Goal: Register for event/course

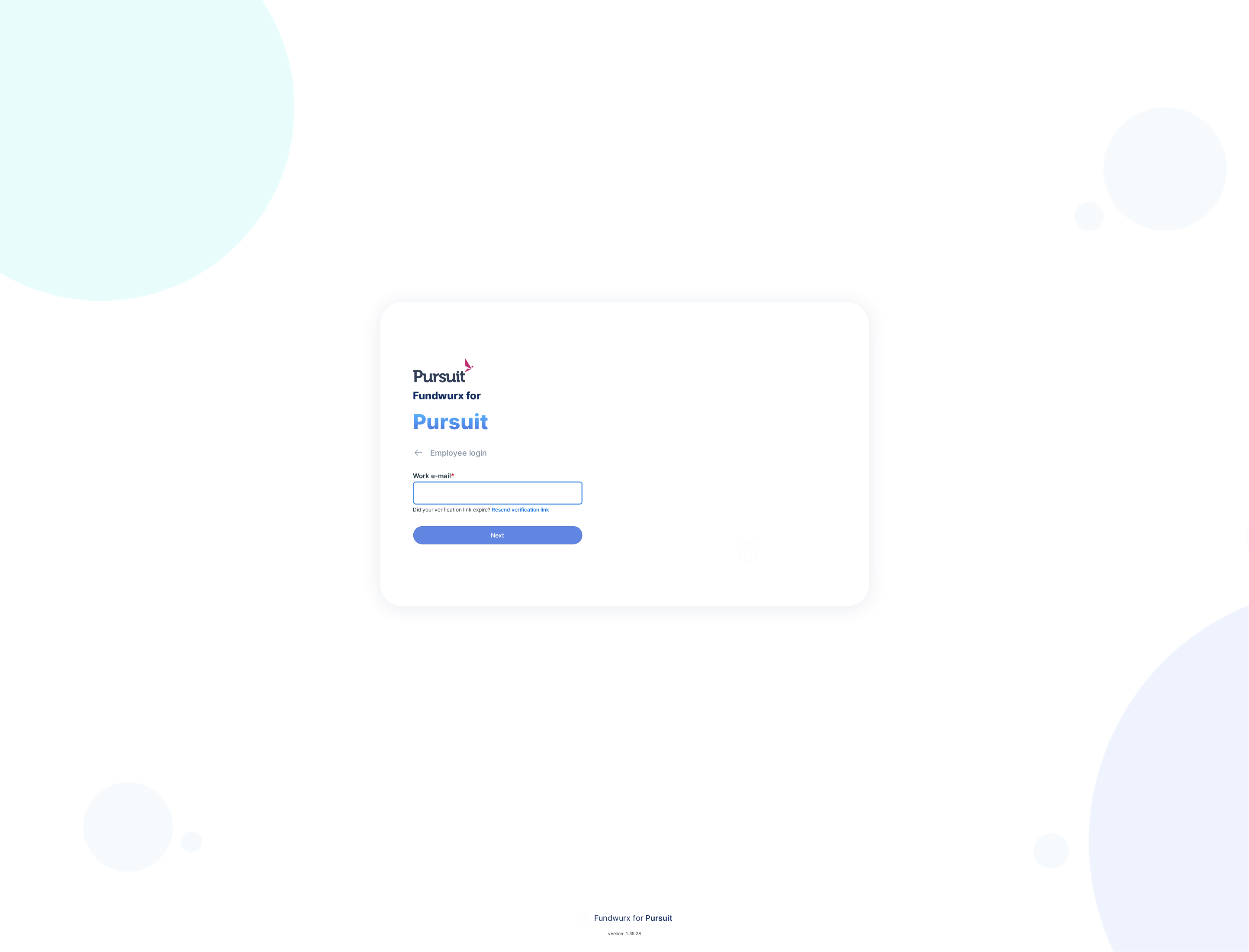
click at [553, 489] on input "text" at bounding box center [497, 493] width 161 height 14
click at [516, 494] on input "text" at bounding box center [497, 493] width 161 height 14
type input "**********"
drag, startPoint x: 523, startPoint y: 499, endPoint x: 525, endPoint y: 479, distance: 20.1
click at [523, 499] on span at bounding box center [497, 492] width 169 height 23
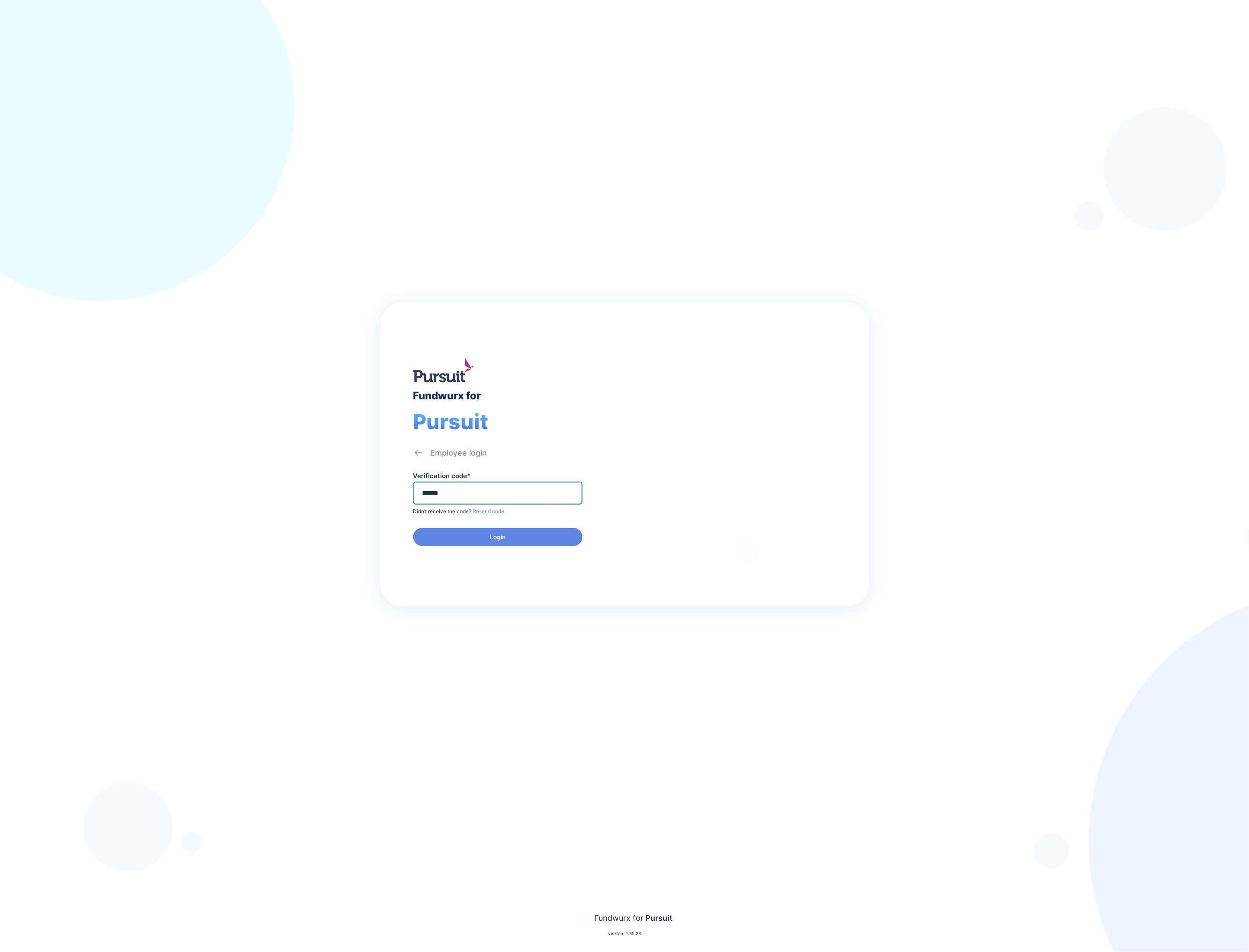
type input "******"
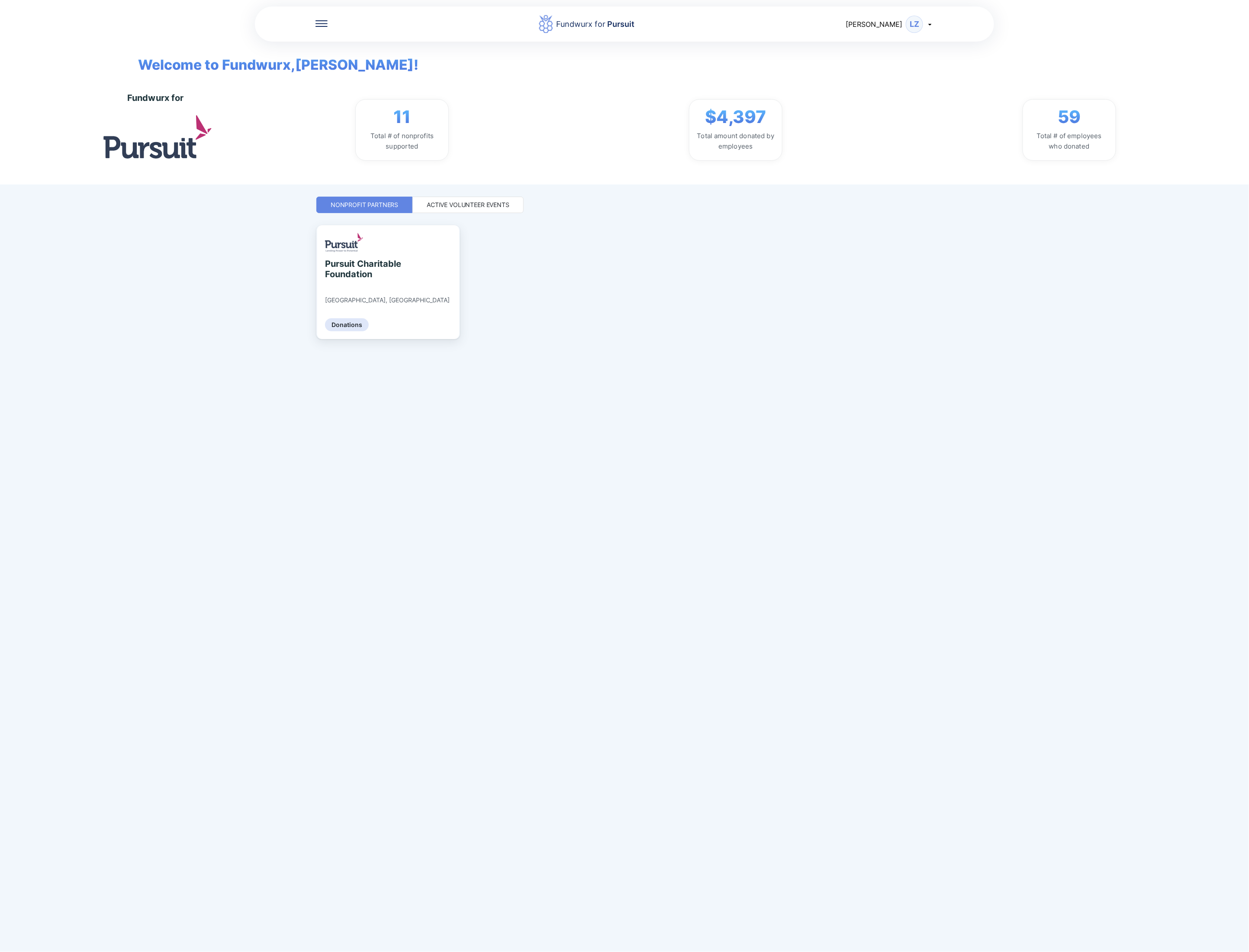
click at [508, 204] on div "Active Volunteer Events" at bounding box center [468, 204] width 82 height 9
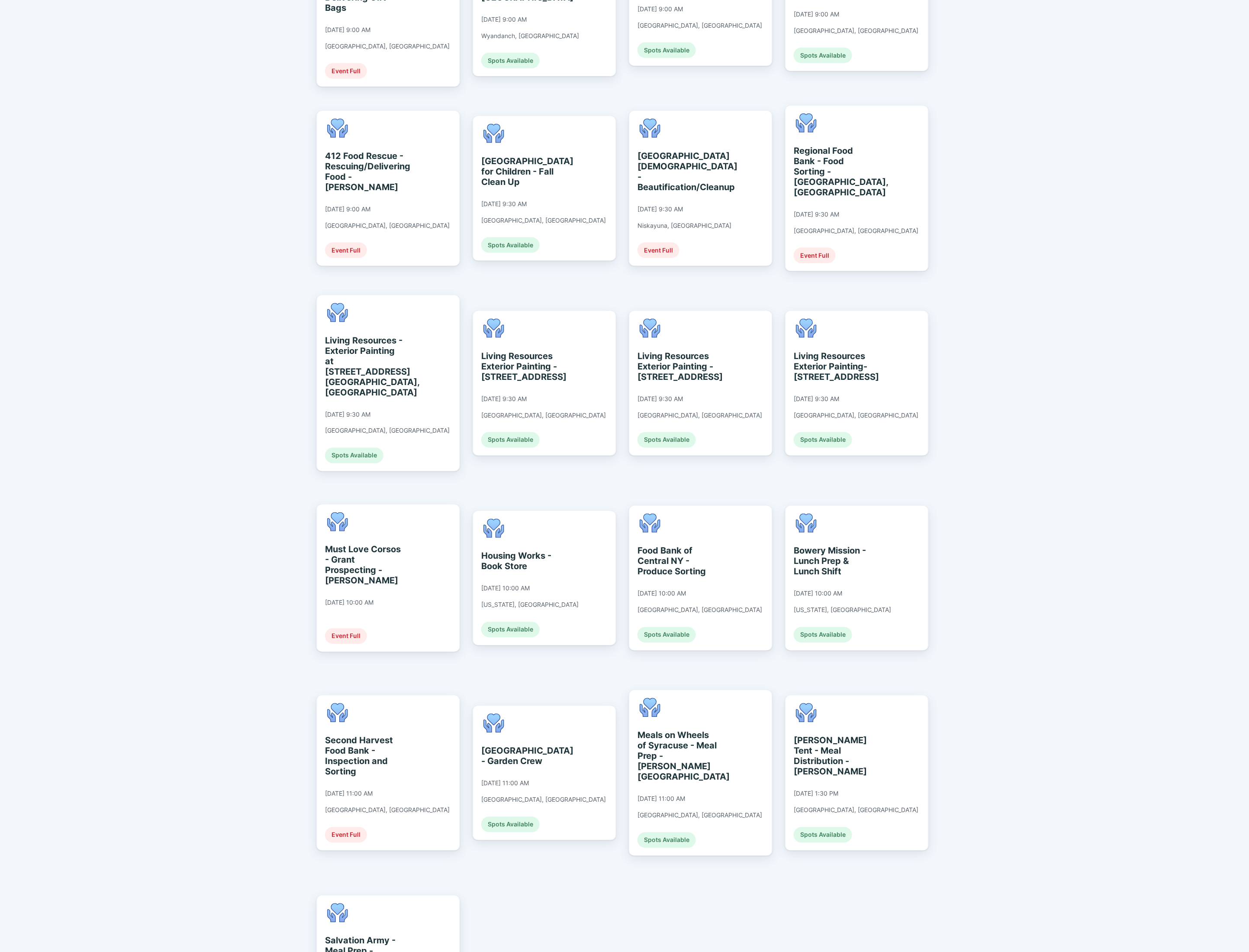
scroll to position [592, 0]
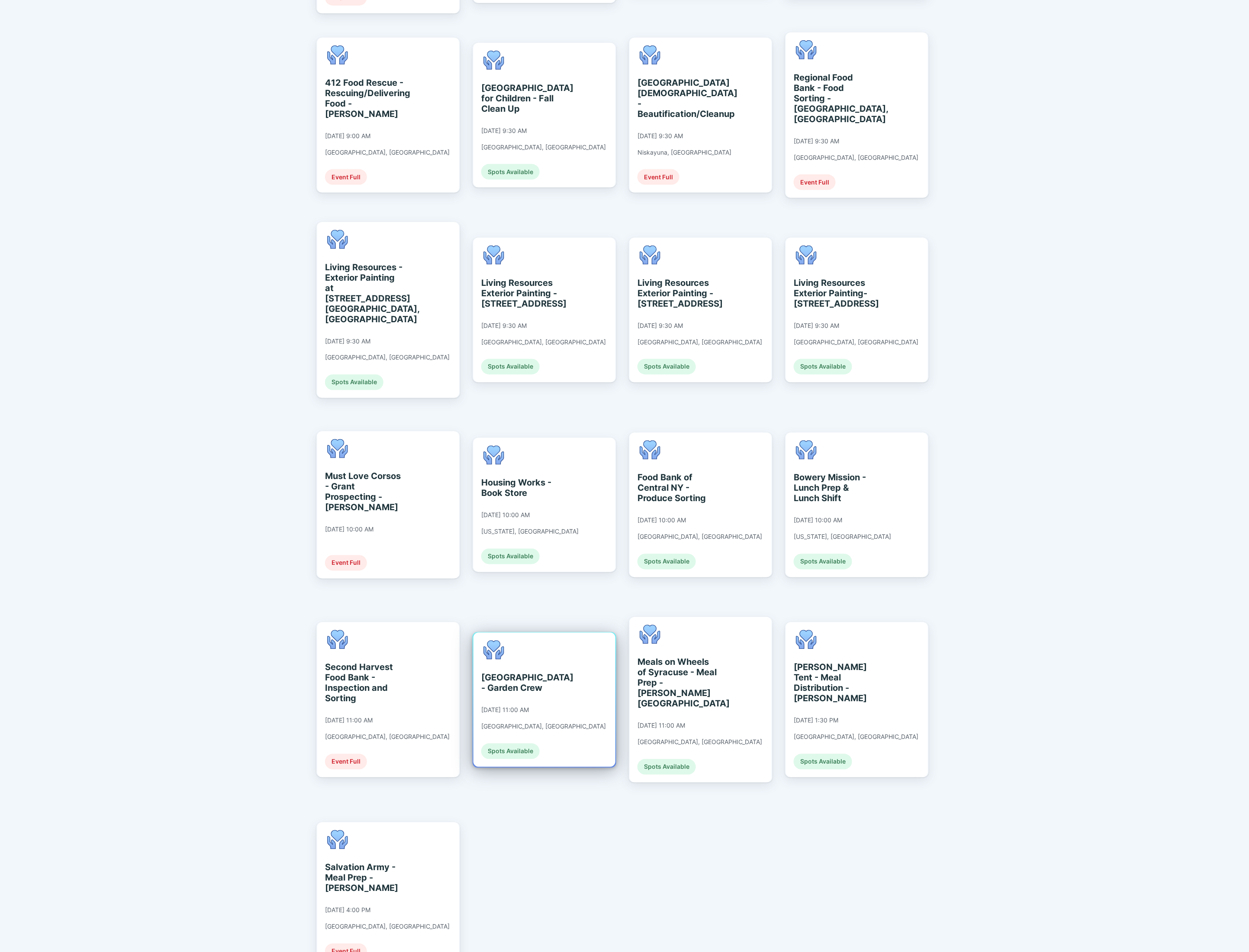
click at [518, 640] on div "[GEOGRAPHIC_DATA] - Garden Crew [DATE] 11:00 AM [GEOGRAPHIC_DATA], [GEOGRAPHIC_…" at bounding box center [544, 699] width 125 height 119
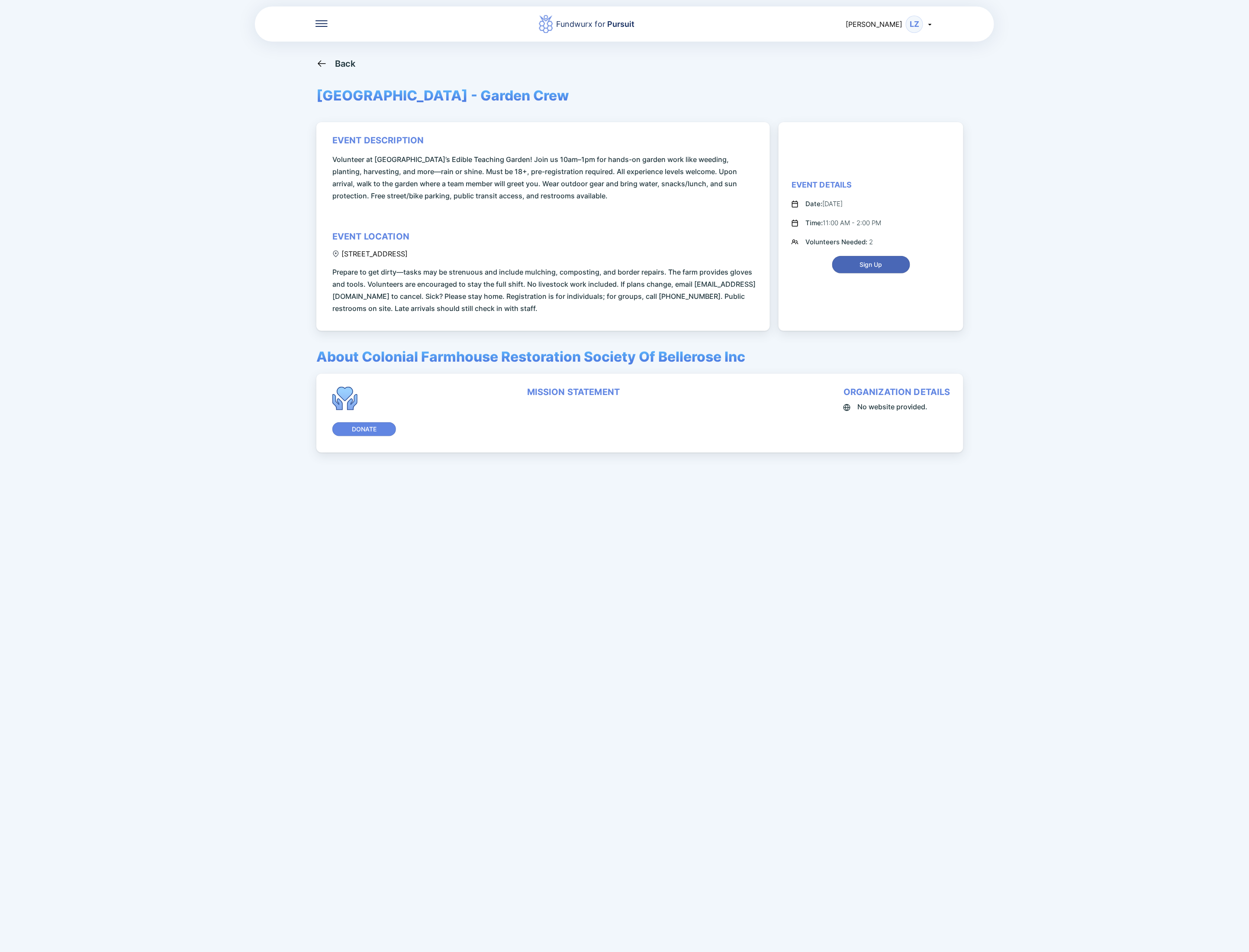
click at [876, 265] on span "Sign Up" at bounding box center [871, 264] width 23 height 9
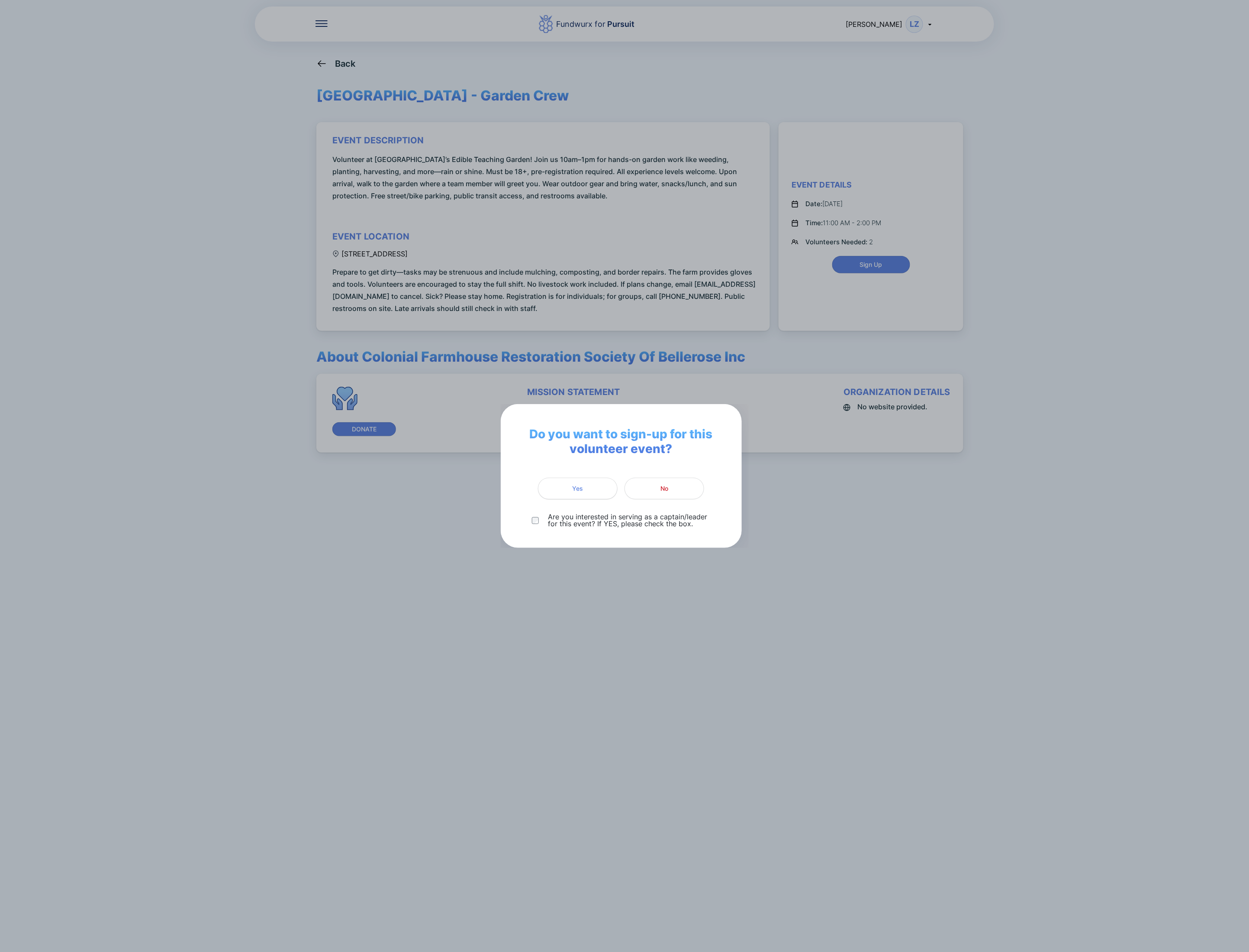
click at [584, 488] on span "Yes" at bounding box center [577, 488] width 68 height 9
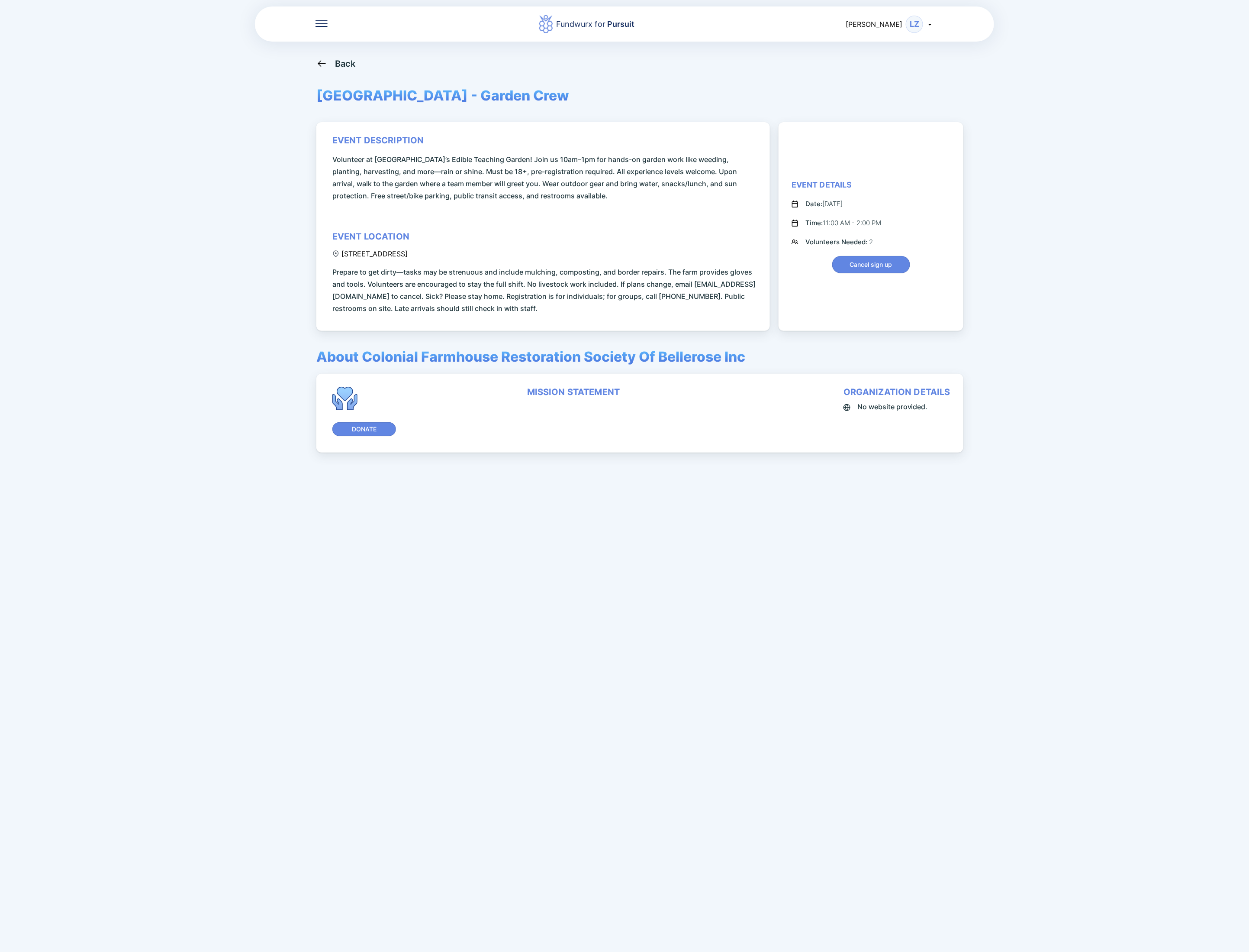
click at [885, 526] on div "Back [GEOGRAPHIC_DATA] - Garden Crew event description Volunteer at [GEOGRAPHIC…" at bounding box center [625, 534] width 616 height 952
drag, startPoint x: 1050, startPoint y: 69, endPoint x: 1044, endPoint y: 8, distance: 61.3
click at [1050, 66] on div "Fundwurx for Pursuit [PERSON_NAME] LZ Back [GEOGRAPHIC_DATA] - Garden Crew even…" at bounding box center [624, 476] width 1249 height 952
